Goal: Book appointment/travel/reservation

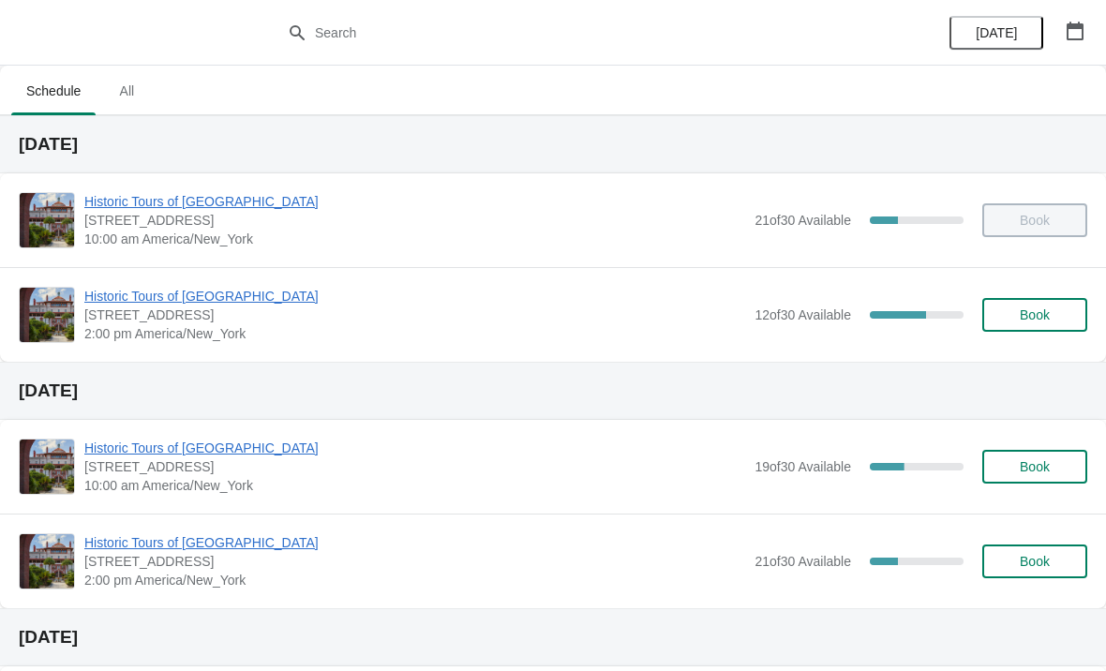
click at [156, 289] on span "Historic Tours of [GEOGRAPHIC_DATA]" at bounding box center [414, 296] width 661 height 19
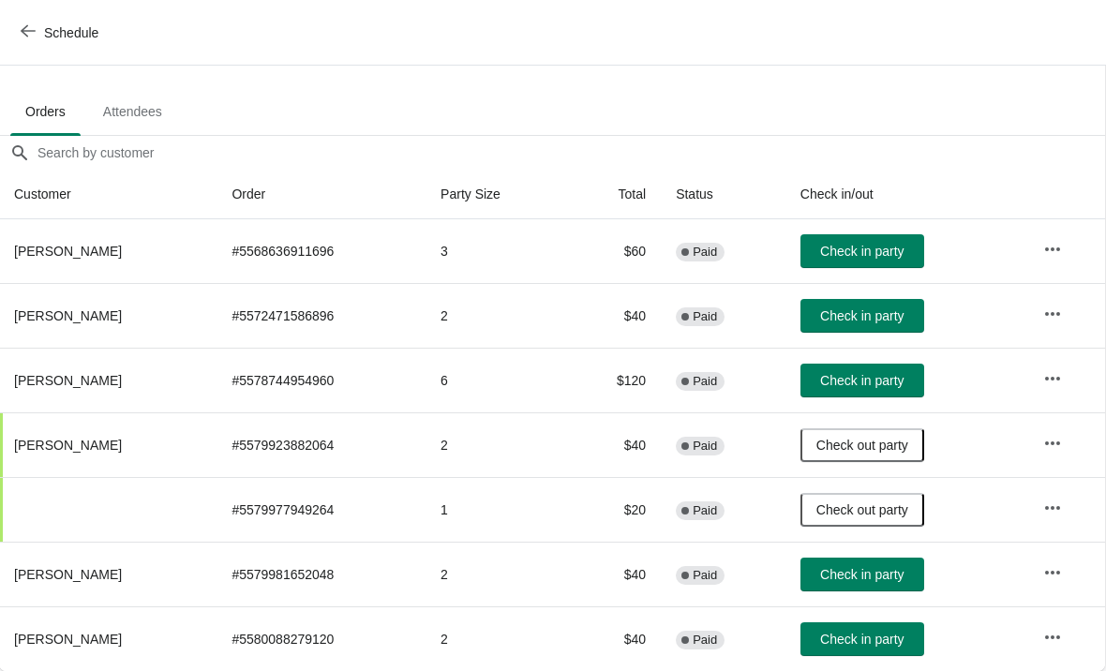
scroll to position [92, 1]
click at [862, 638] on span "Check in party" at bounding box center [861, 639] width 83 height 15
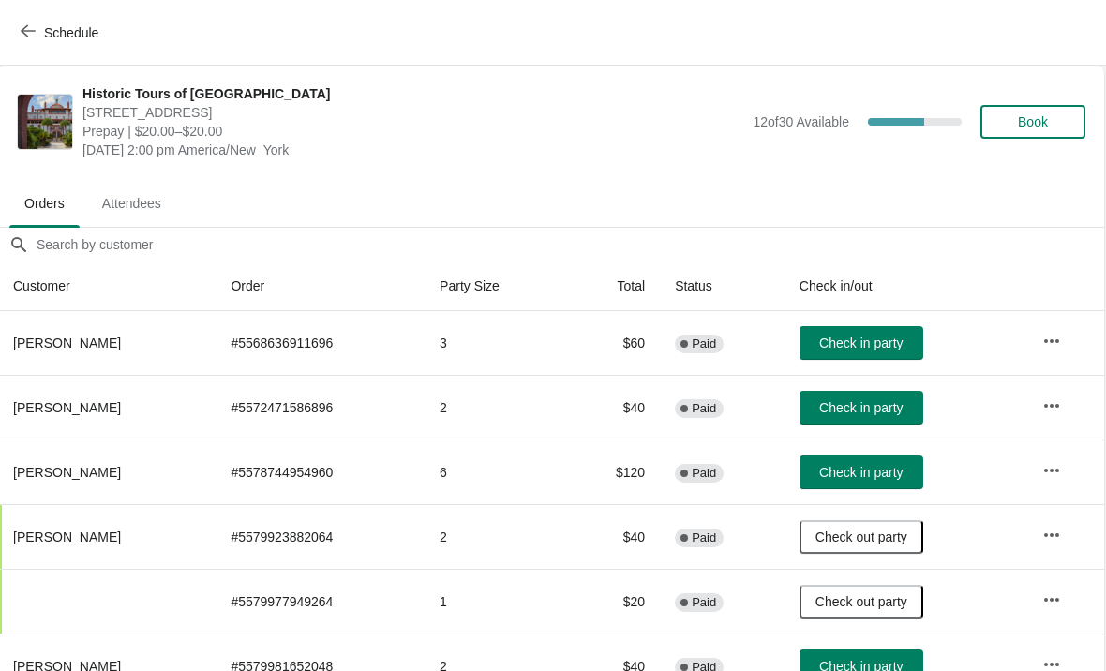
scroll to position [0, 1]
click at [1004, 132] on button "Book" at bounding box center [1033, 122] width 105 height 34
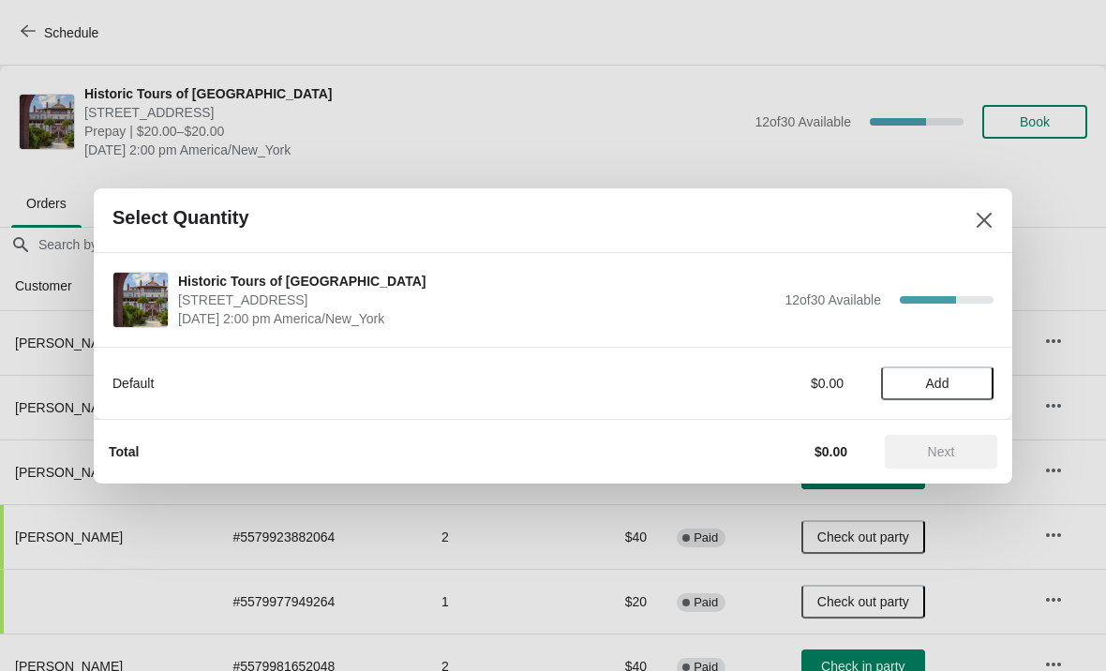
click at [898, 376] on span "Add" at bounding box center [937, 383] width 79 height 15
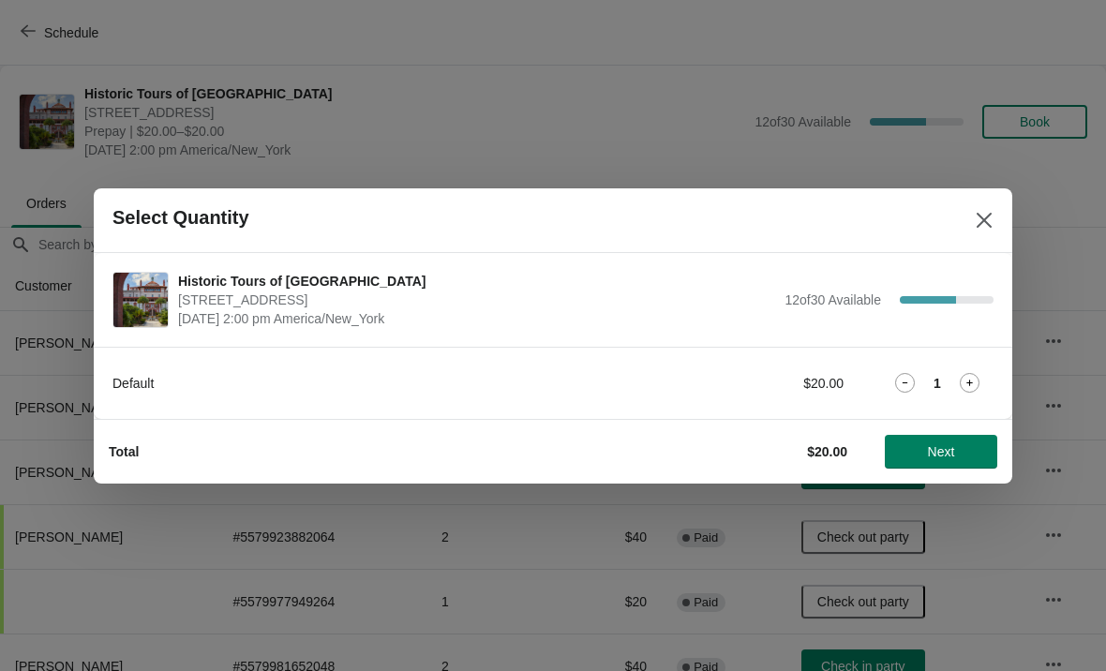
click at [976, 382] on icon at bounding box center [969, 383] width 20 height 20
click at [955, 377] on div "2" at bounding box center [937, 383] width 112 height 20
click at [955, 385] on div "2" at bounding box center [937, 383] width 112 height 20
click at [959, 388] on icon at bounding box center [969, 383] width 20 height 20
click at [941, 458] on span "Next" at bounding box center [941, 451] width 27 height 15
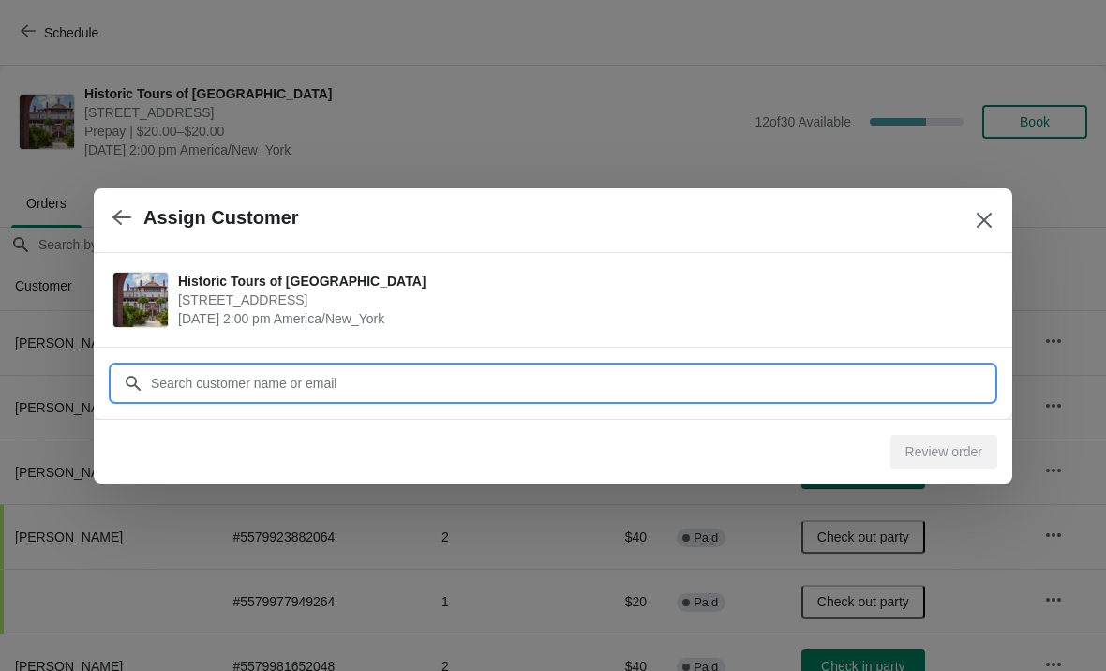
click at [485, 384] on input "Customer" at bounding box center [571, 383] width 843 height 34
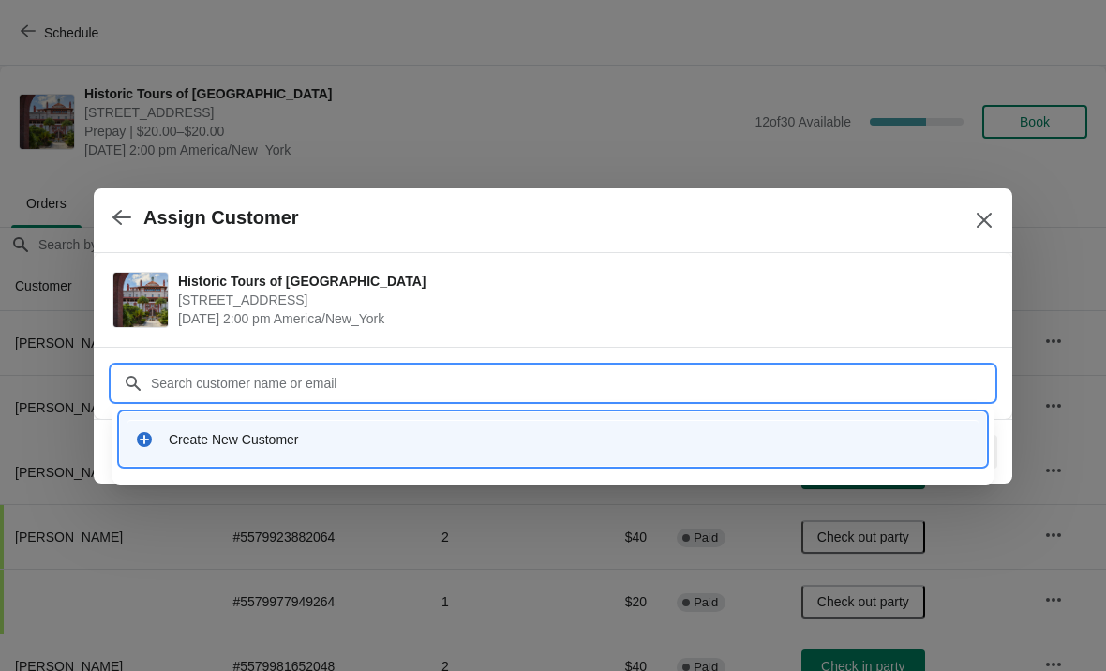
click at [189, 455] on div "Create New Customer" at bounding box center [552, 439] width 851 height 38
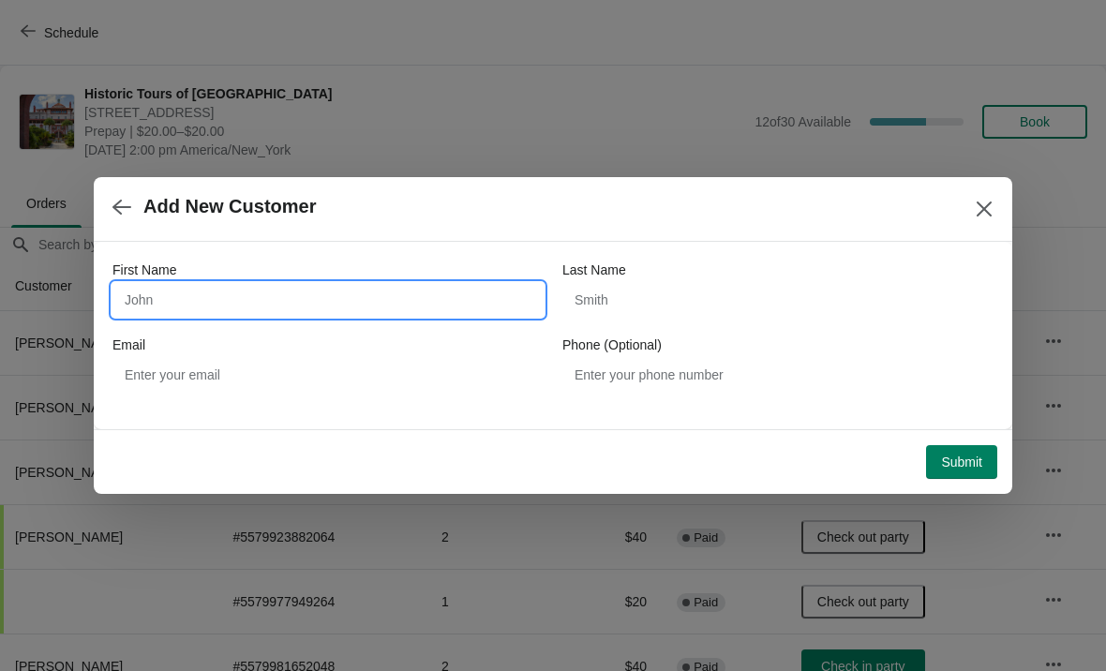
click at [171, 294] on input "First Name" at bounding box center [327, 300] width 431 height 34
type input "Deborah"
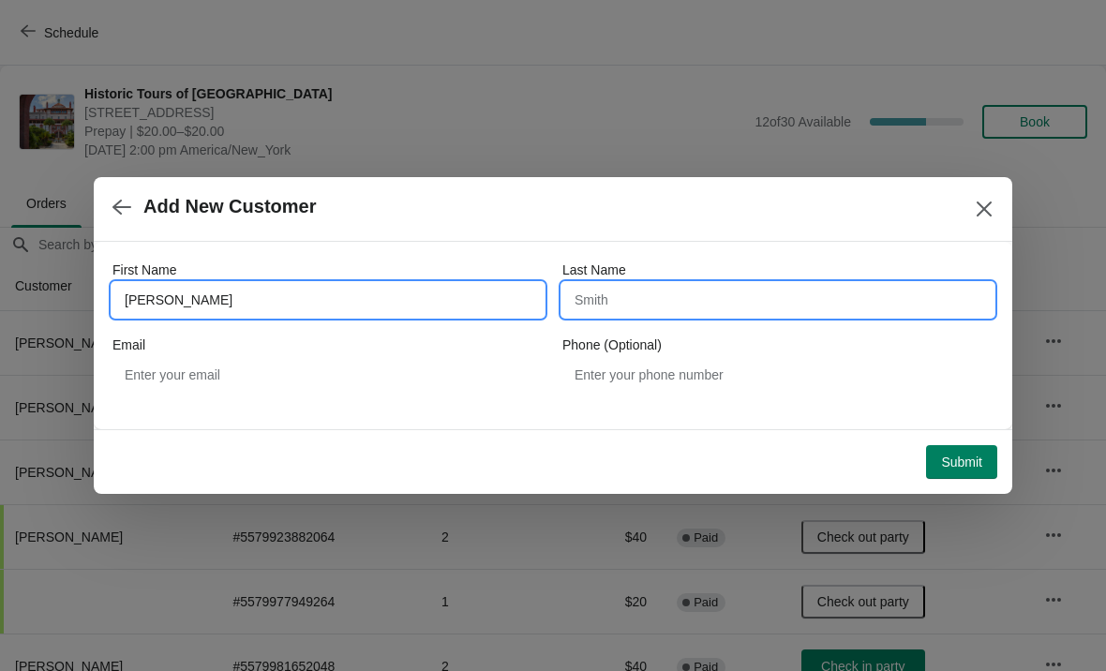
click at [628, 313] on input "Last Name" at bounding box center [777, 300] width 431 height 34
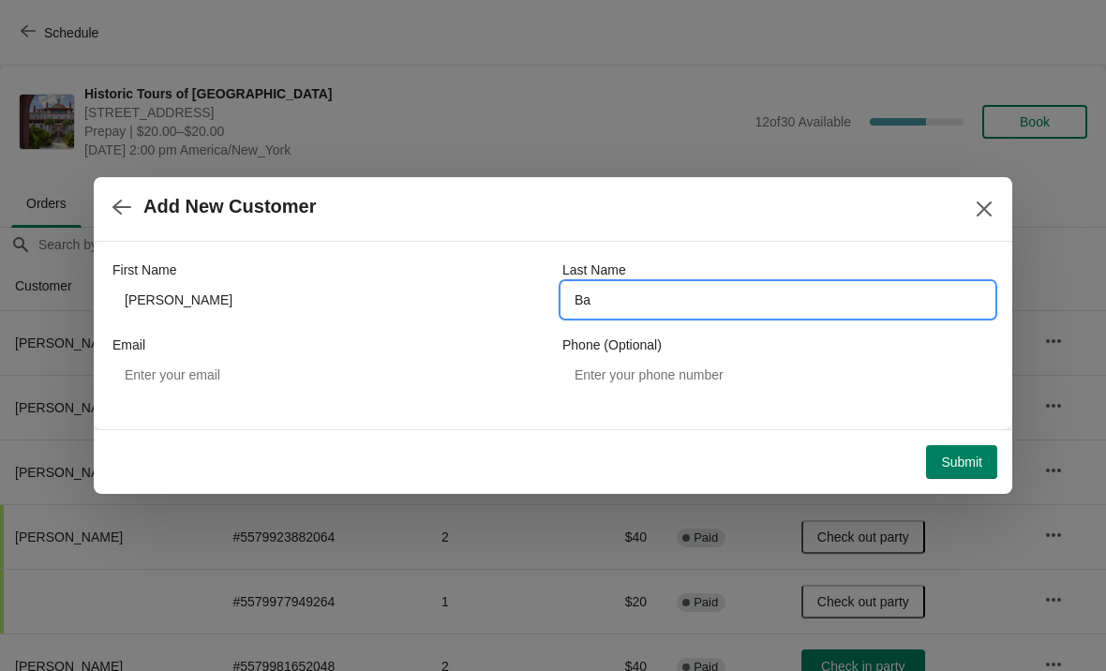
type input "B"
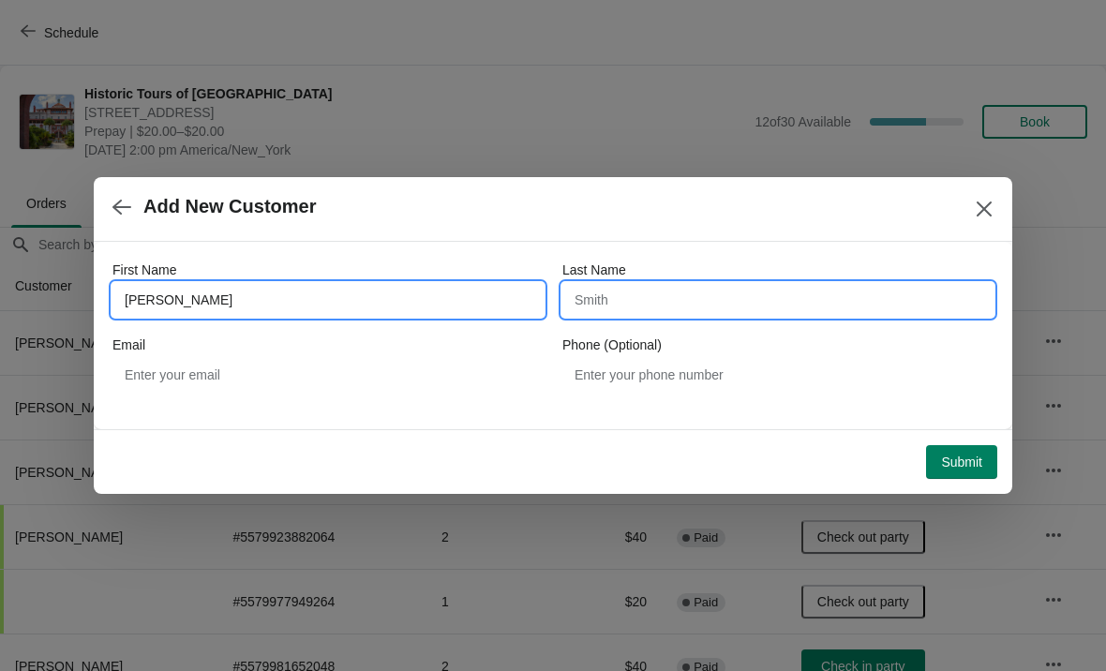
click at [403, 293] on input "Deborah" at bounding box center [327, 300] width 431 height 34
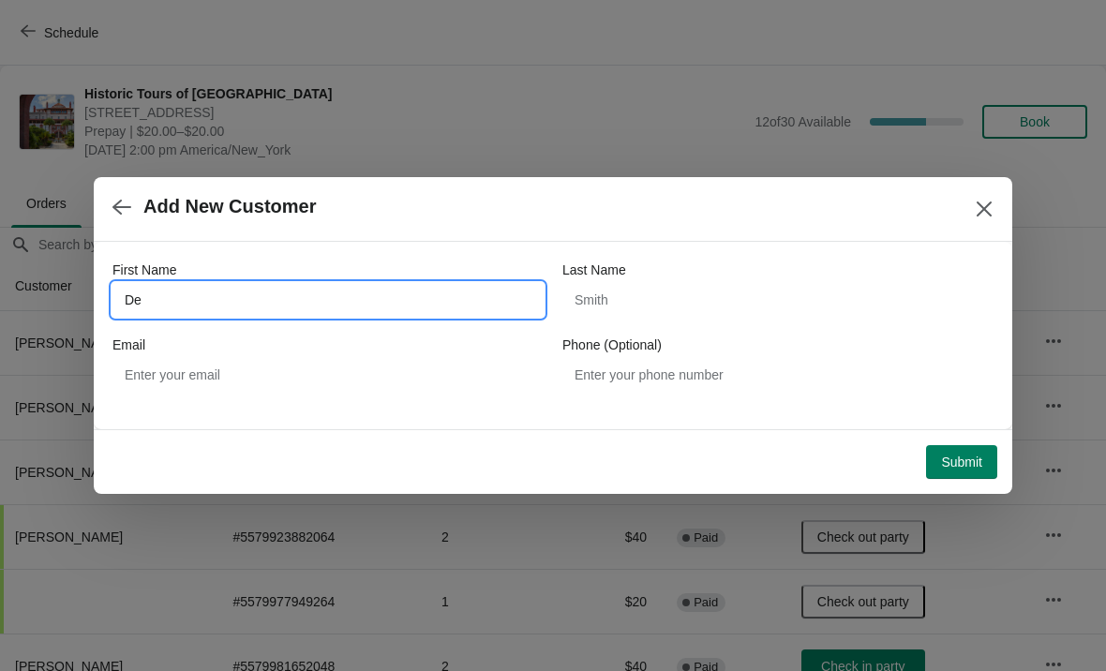
type input "D"
type input "Morgan"
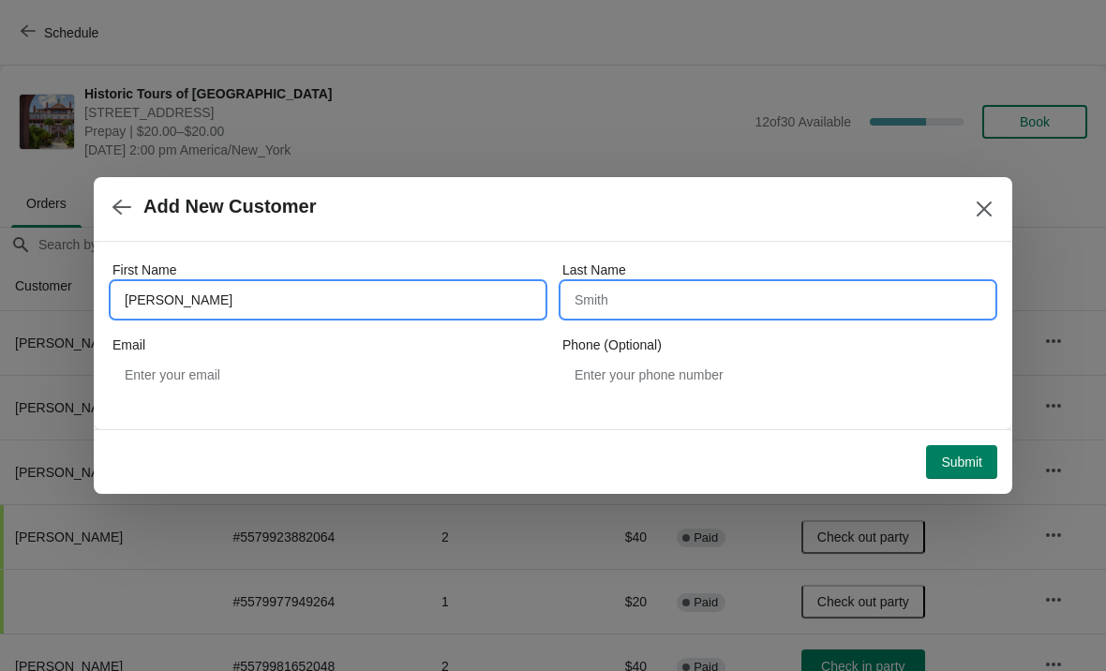
click at [664, 316] on input "Last Name" at bounding box center [777, 300] width 431 height 34
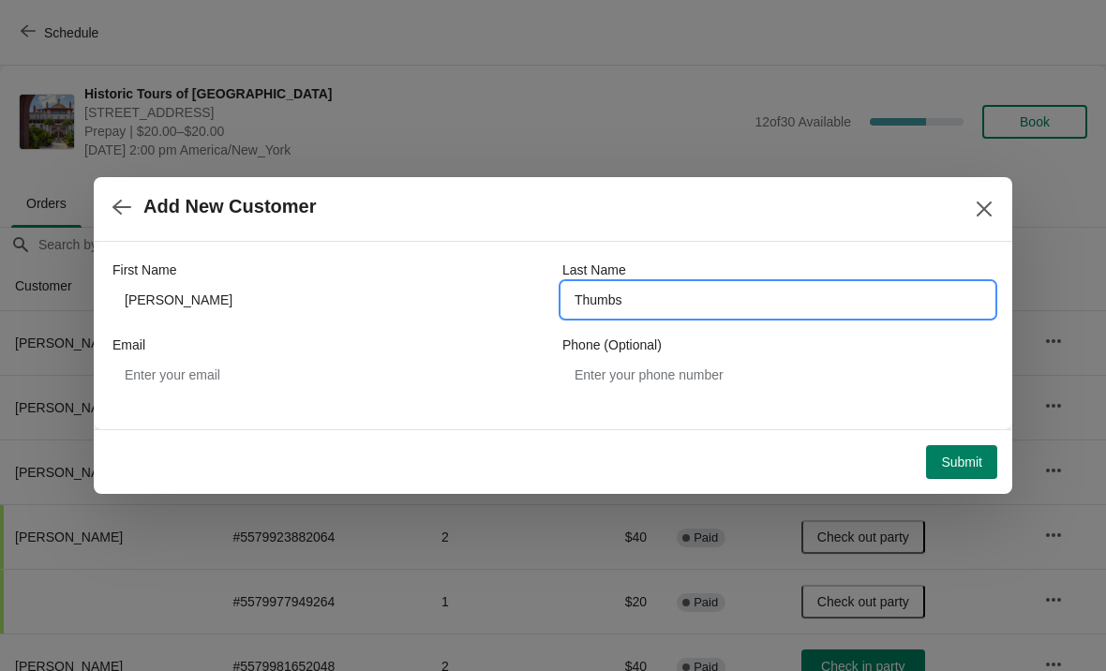
click at [716, 300] on input "Thumbs" at bounding box center [777, 300] width 431 height 34
type input "Thums"
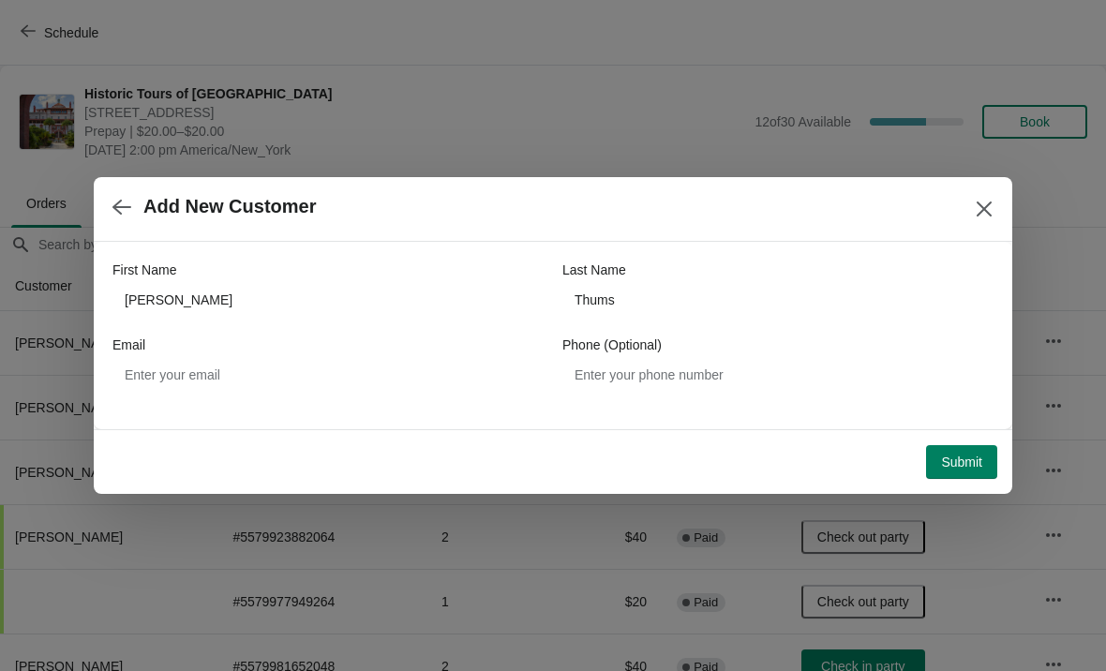
click at [955, 464] on span "Submit" at bounding box center [961, 461] width 41 height 15
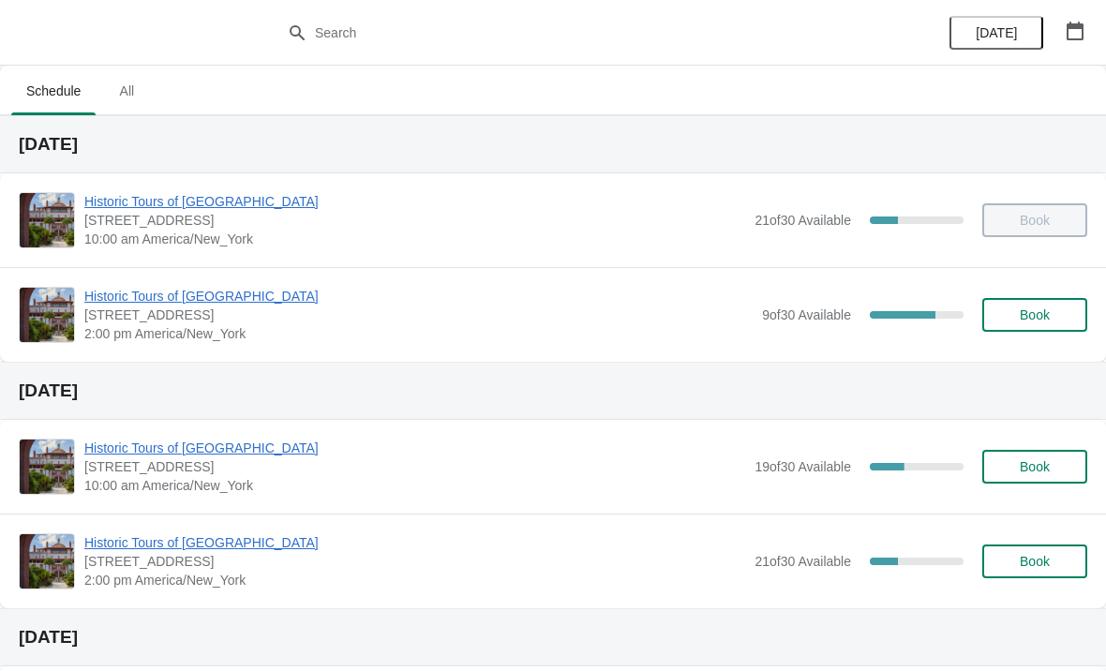
click at [184, 297] on span "Historic Tours of [GEOGRAPHIC_DATA]" at bounding box center [418, 296] width 668 height 19
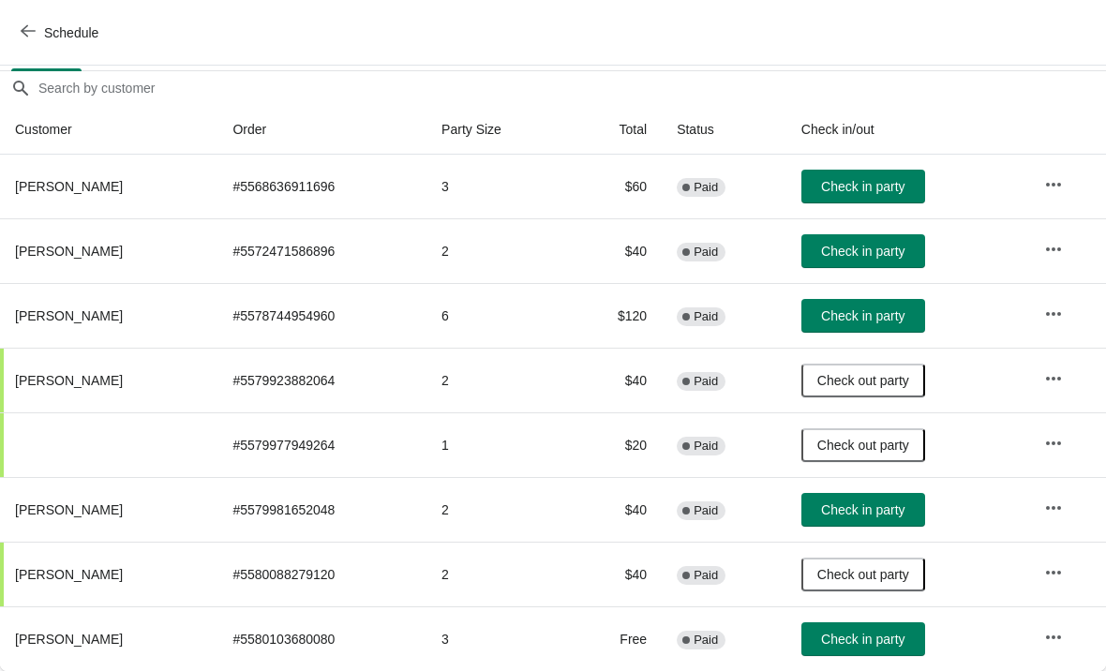
scroll to position [156, 0]
click at [838, 637] on span "Check in party" at bounding box center [862, 639] width 83 height 15
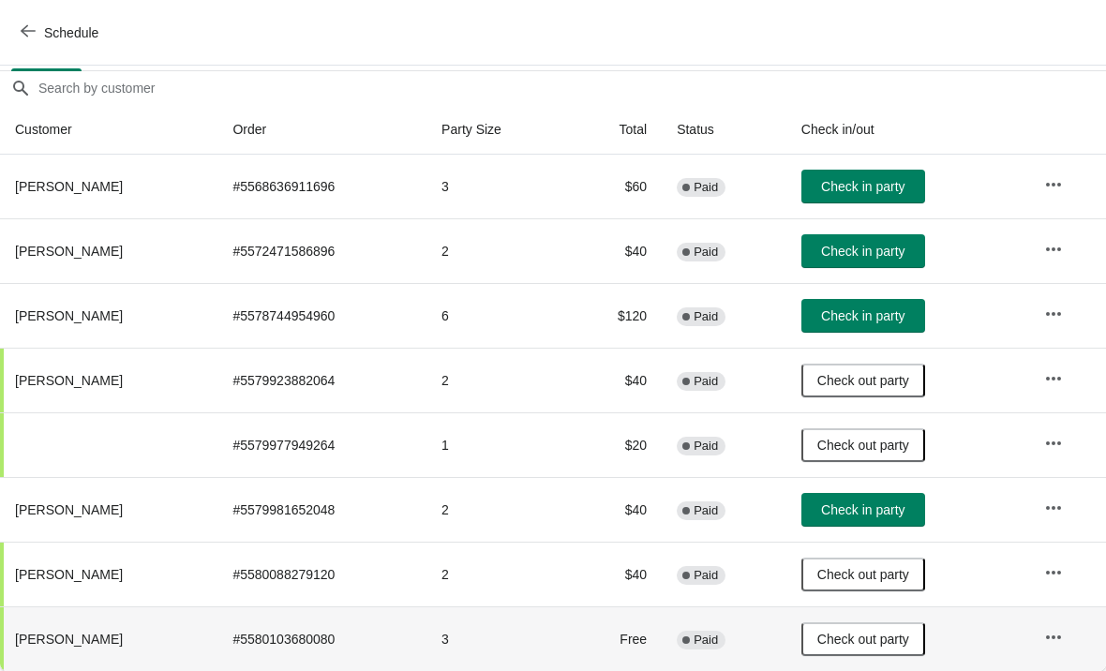
click at [864, 319] on span "Check in party" at bounding box center [862, 315] width 83 height 15
